Goal: Task Accomplishment & Management: Use online tool/utility

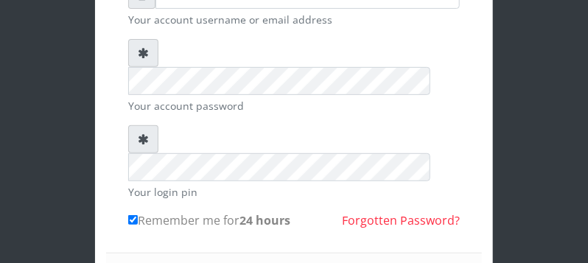
scroll to position [262, 0]
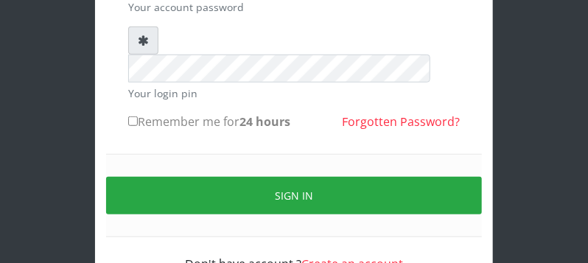
scroll to position [233, 0]
click at [130, 116] on input "Remember me for 24 hours" at bounding box center [133, 121] width 10 height 10
checkbox input "true"
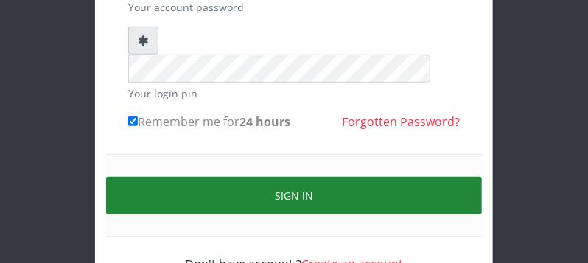
click at [424, 177] on button "Sign in" at bounding box center [294, 196] width 376 height 38
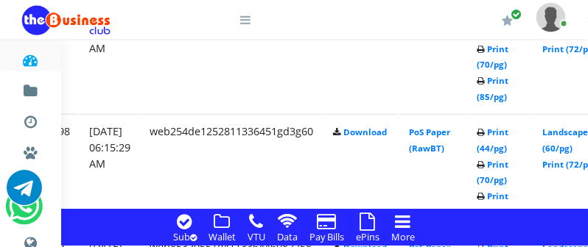
scroll to position [1662, 283]
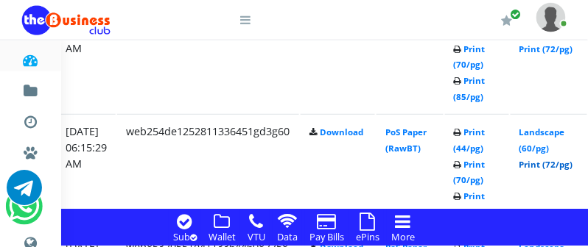
click at [569, 165] on link "Print (72/pg)" at bounding box center [546, 164] width 54 height 11
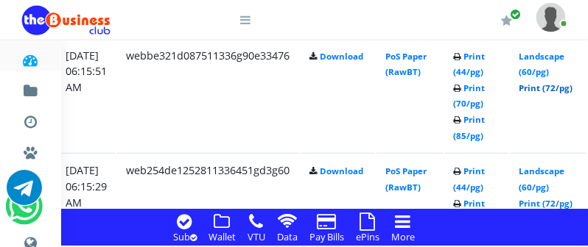
click at [573, 87] on link "Print (72/pg)" at bounding box center [546, 87] width 54 height 11
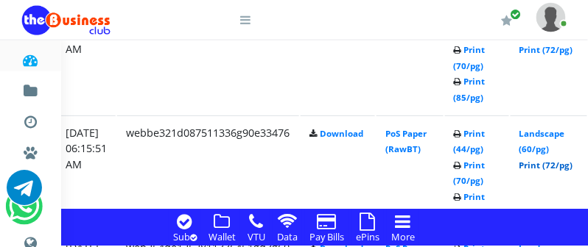
scroll to position [1507, 283]
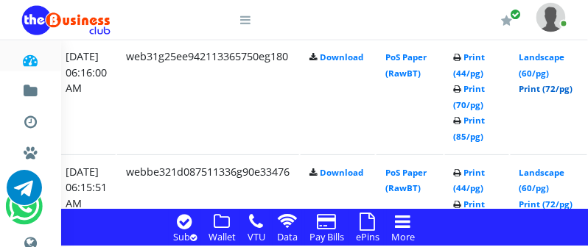
click at [573, 89] on link "Print (72/pg)" at bounding box center [546, 88] width 54 height 11
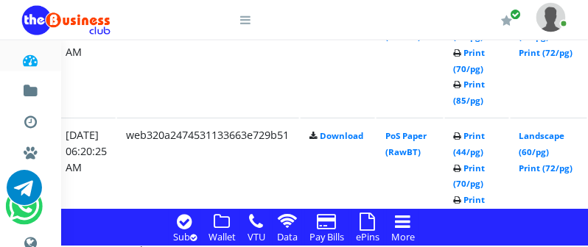
scroll to position [1352, 283]
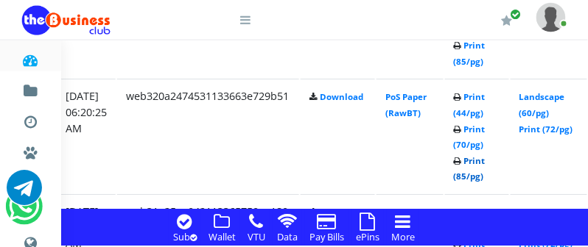
click at [485, 180] on link "Print (85/pg)" at bounding box center [470, 168] width 32 height 27
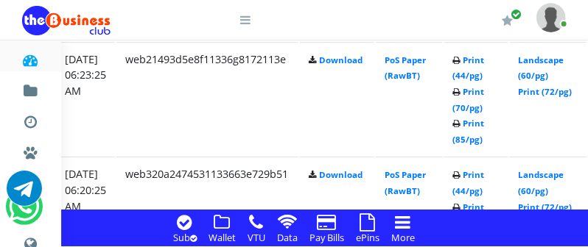
scroll to position [1235, 284]
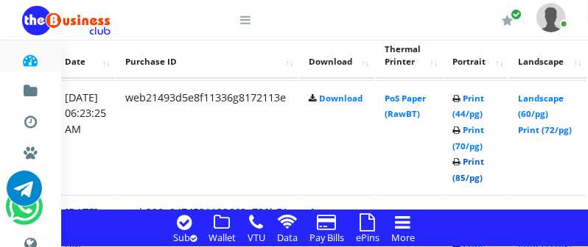
click at [485, 178] on link "Print (85/pg)" at bounding box center [469, 169] width 32 height 27
